Goal: Task Accomplishment & Management: Manage account settings

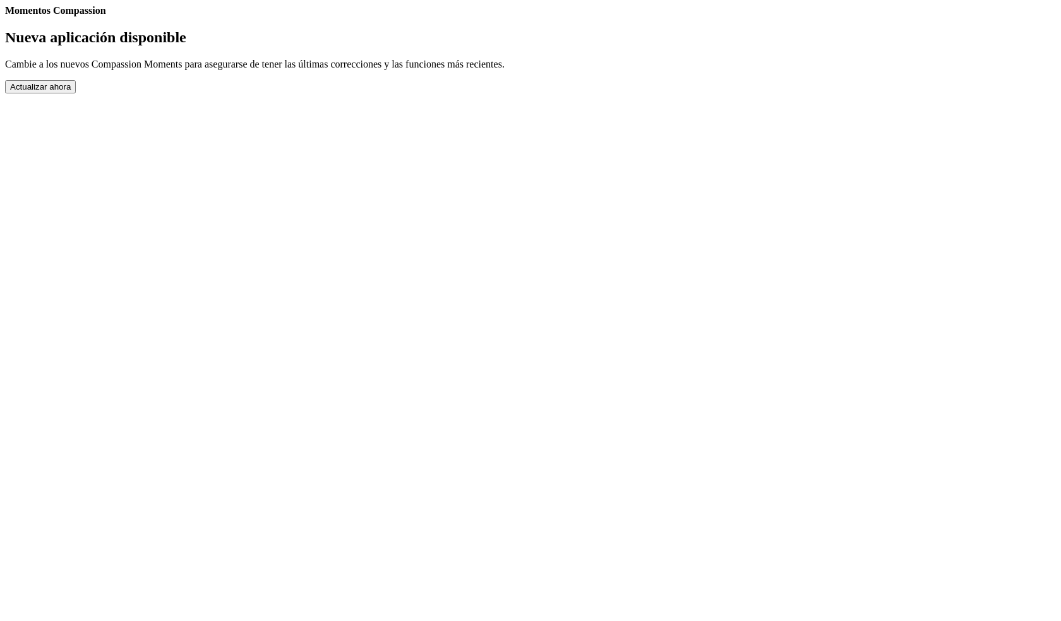
click at [76, 93] on button "Actualizar ahora" at bounding box center [40, 86] width 71 height 13
click at [106, 16] on b "Momentos Compassion" at bounding box center [55, 10] width 101 height 11
click at [545, 16] on header "Momentos Compassion" at bounding box center [530, 10] width 1051 height 11
drag, startPoint x: 545, startPoint y: 85, endPoint x: 553, endPoint y: 88, distance: 8.5
click at [551, 16] on header "Momentos Compassion" at bounding box center [530, 10] width 1051 height 11
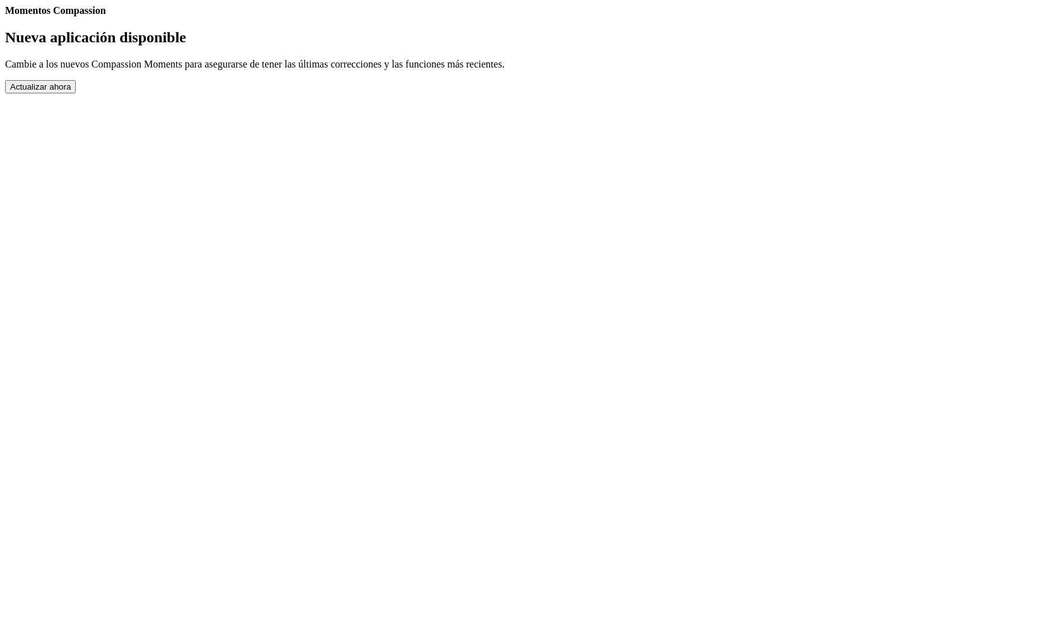
click at [5, 16] on link "Ajustes" at bounding box center [5, 16] width 0 height 0
select select "es"
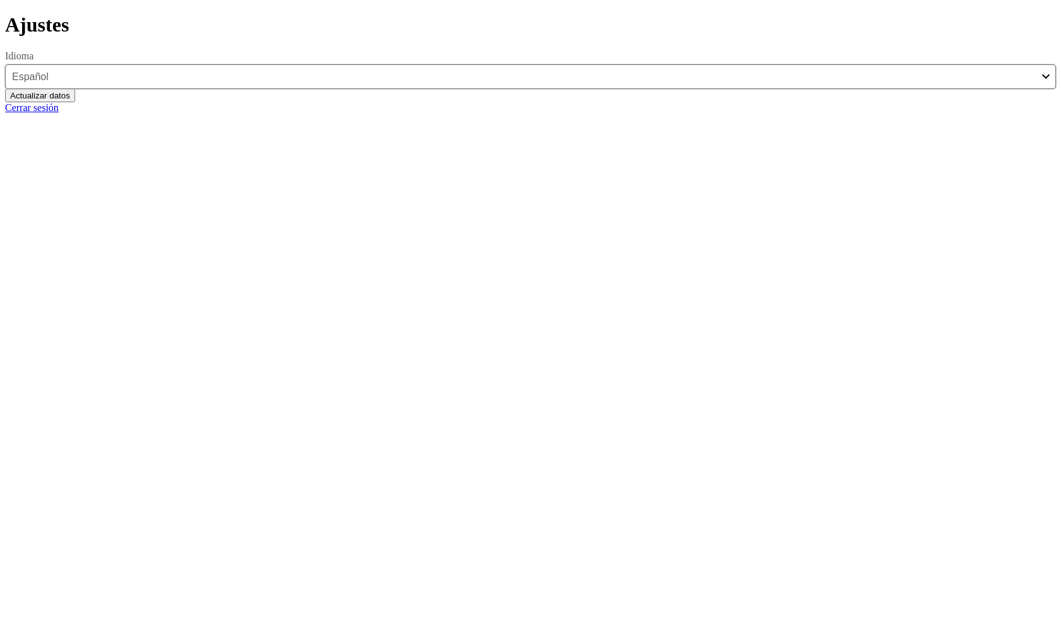
click at [661, 37] on header "Ajustes" at bounding box center [530, 24] width 1051 height 23
click at [75, 102] on button "Actualizar datos" at bounding box center [40, 95] width 70 height 13
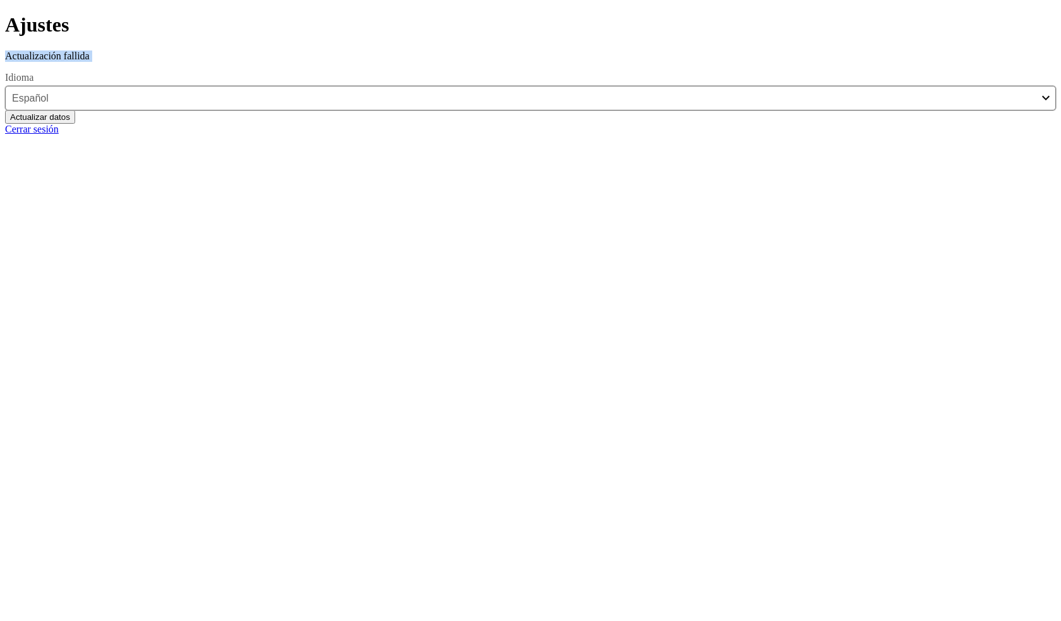
click at [5, 13] on link "Atrás" at bounding box center [5, 13] width 0 height 0
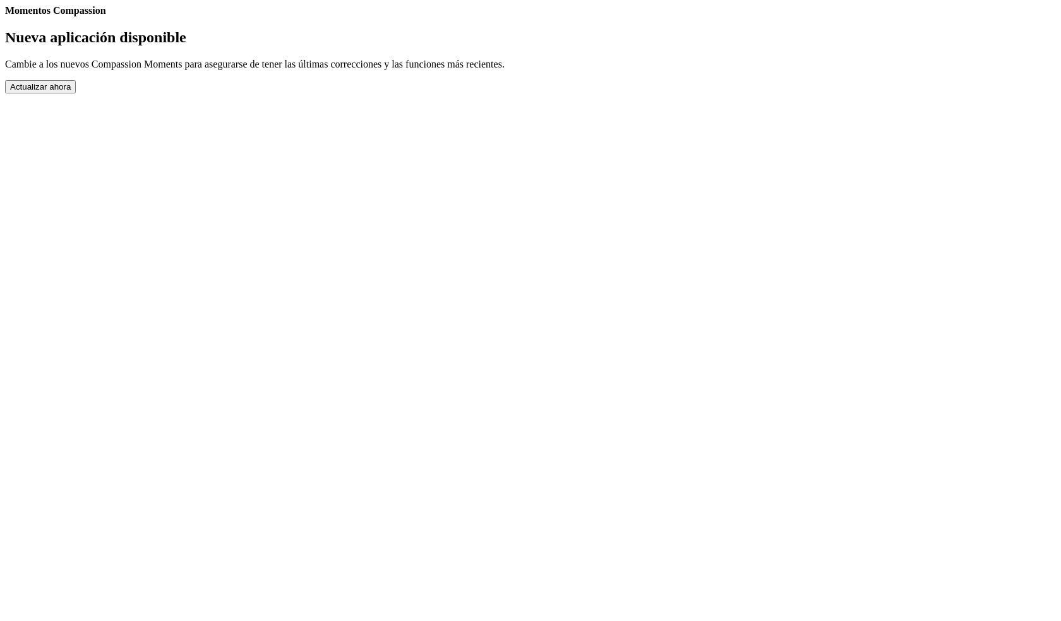
click at [443, 46] on h2 "Nueva aplicación disponible" at bounding box center [530, 37] width 1051 height 17
click at [444, 46] on h2 "Nueva aplicación disponible" at bounding box center [530, 37] width 1051 height 17
click at [443, 46] on h2 "Nueva aplicación disponible" at bounding box center [530, 37] width 1051 height 17
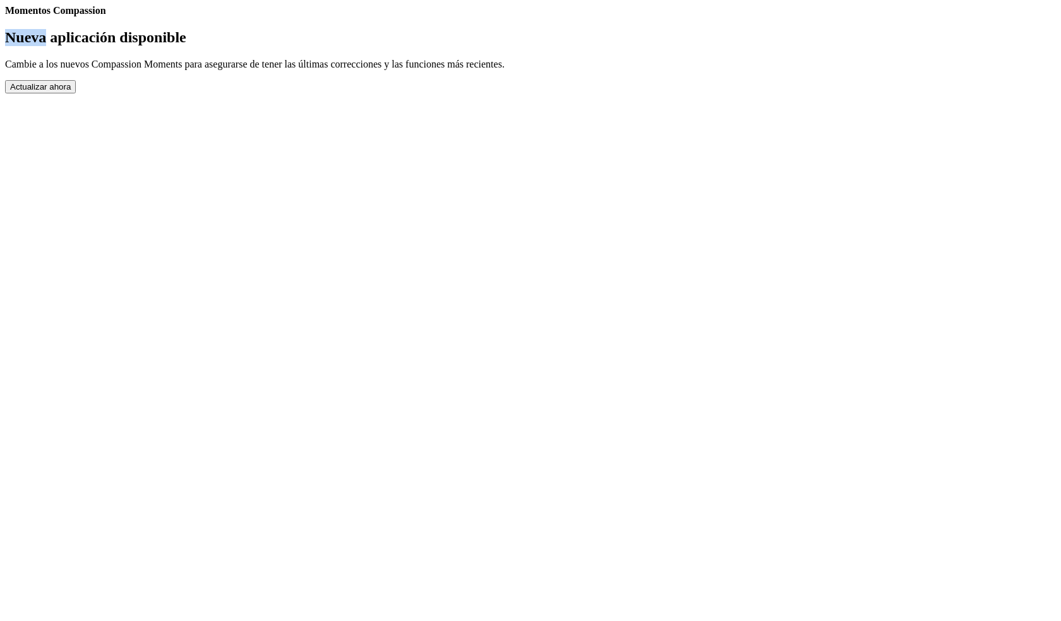
click at [440, 46] on h2 "Nueva aplicación disponible" at bounding box center [530, 37] width 1051 height 17
click at [76, 93] on button "Actualizar ahora" at bounding box center [40, 86] width 71 height 13
